Goal: Navigation & Orientation: Understand site structure

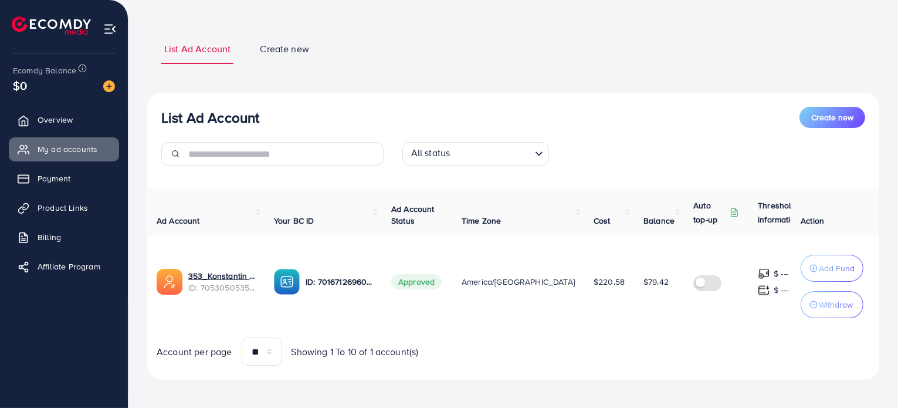
scroll to position [58, 0]
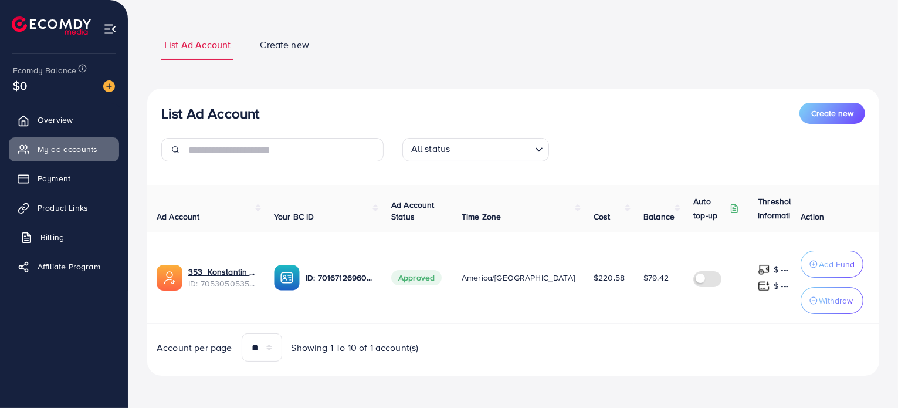
click at [57, 245] on link "Billing" at bounding box center [64, 236] width 110 height 23
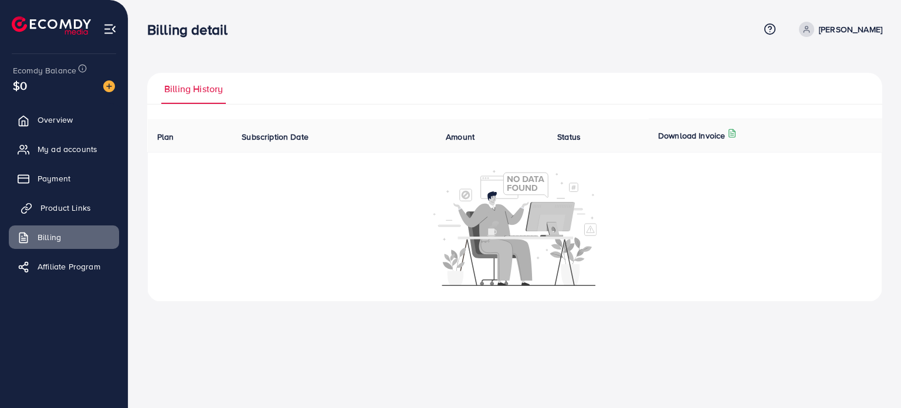
click at [68, 214] on link "Product Links" at bounding box center [64, 207] width 110 height 23
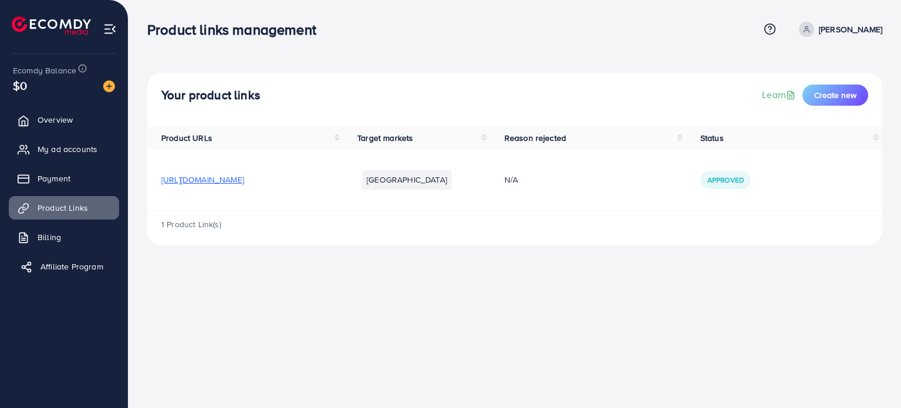
click at [72, 266] on span "Affiliate Program" at bounding box center [71, 266] width 63 height 12
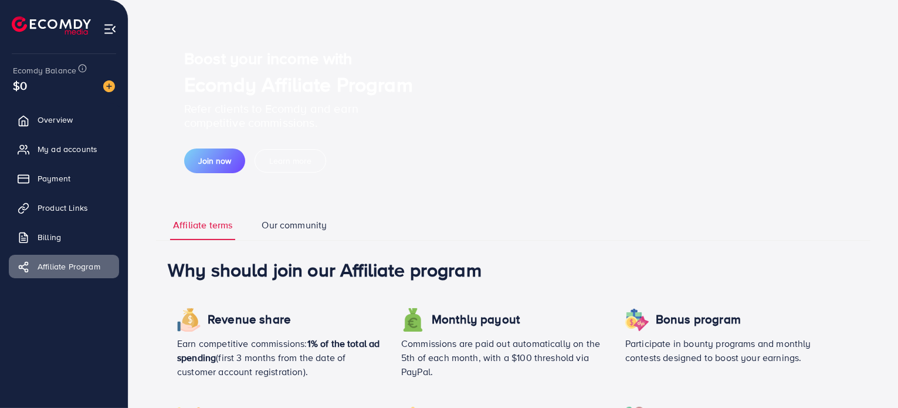
scroll to position [176, 0]
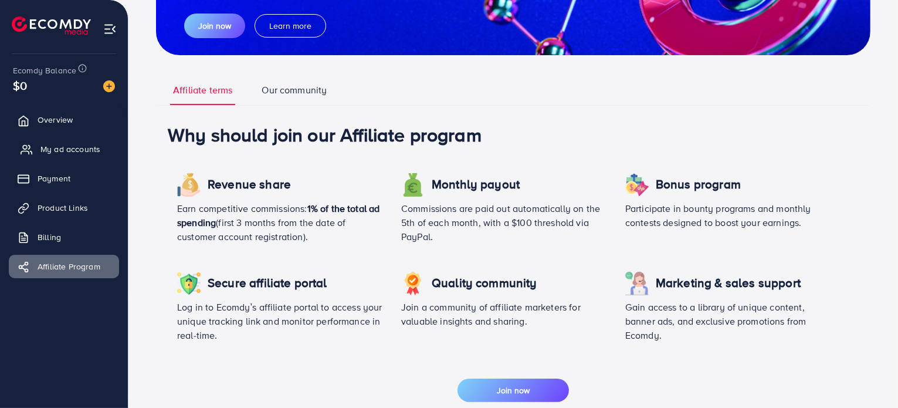
click at [70, 160] on link "My ad accounts" at bounding box center [64, 148] width 110 height 23
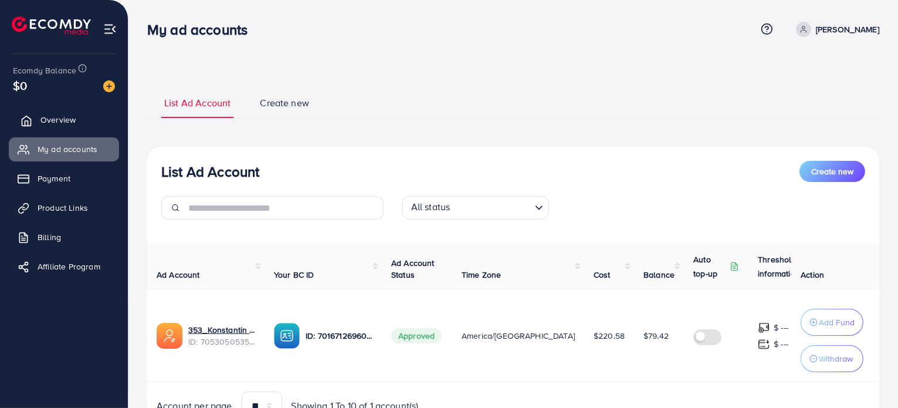
click at [74, 125] on link "Overview" at bounding box center [64, 119] width 110 height 23
